Goal: Ask a question

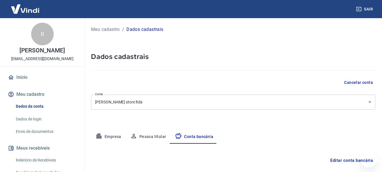
select select "1"
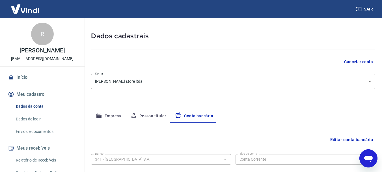
scroll to position [21, 0]
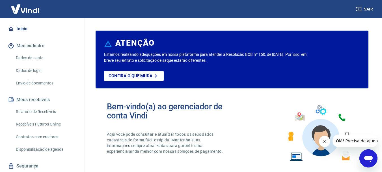
scroll to position [66, 0]
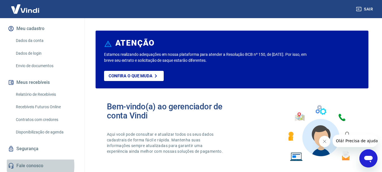
click at [20, 166] on link "Fale conosco" at bounding box center [42, 165] width 71 height 12
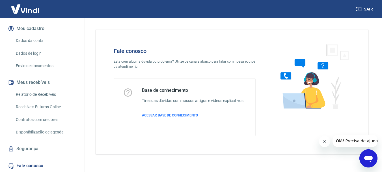
scroll to position [14, 0]
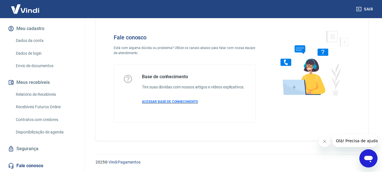
click at [190, 103] on span "ACESSAR BASE DE CONHECIMENTO" at bounding box center [170, 102] width 56 height 4
